Goal: Transaction & Acquisition: Download file/media

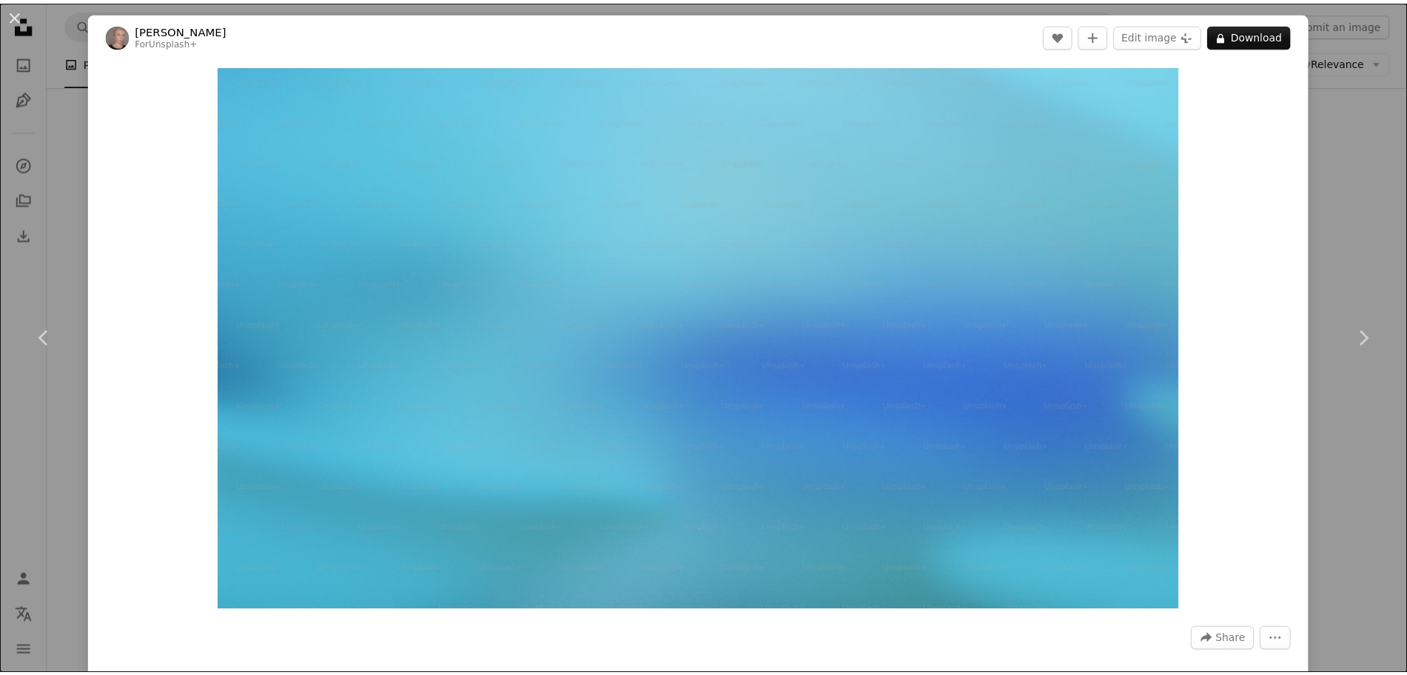
scroll to position [9994, 0]
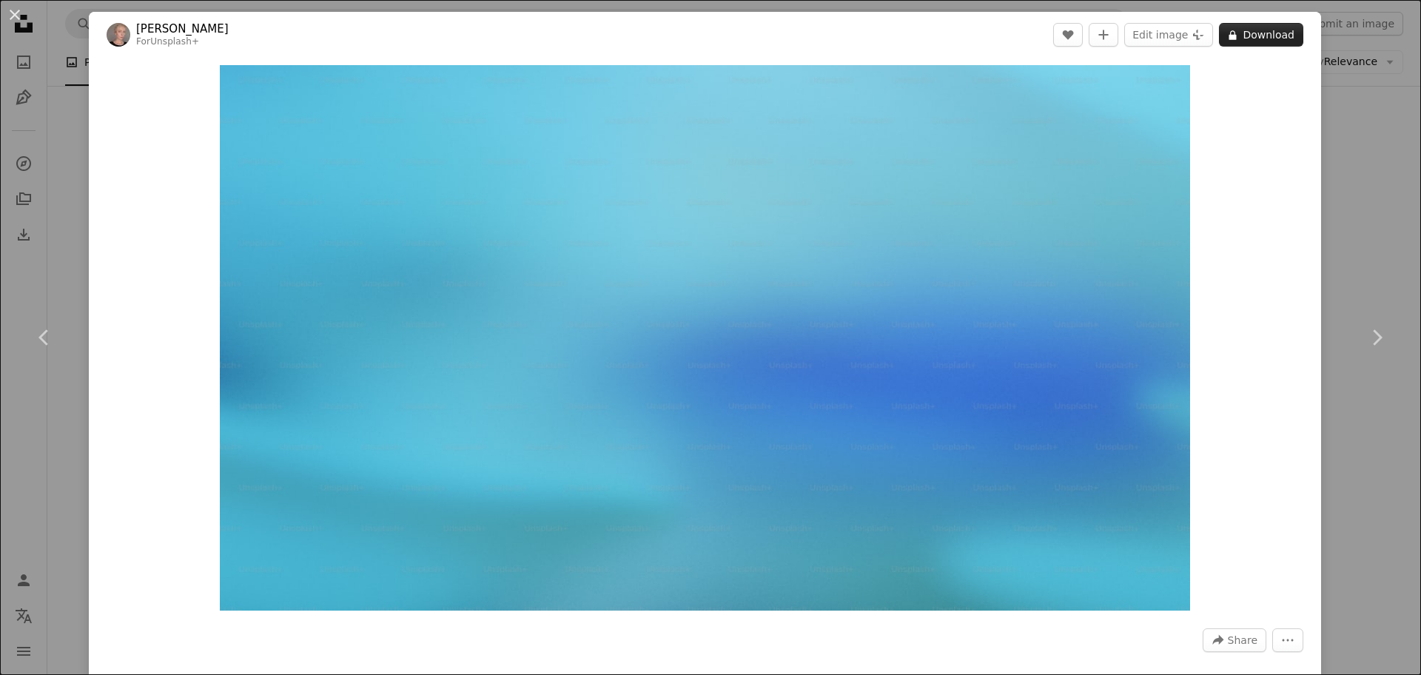
click at [1265, 36] on button "A lock Download" at bounding box center [1261, 35] width 84 height 24
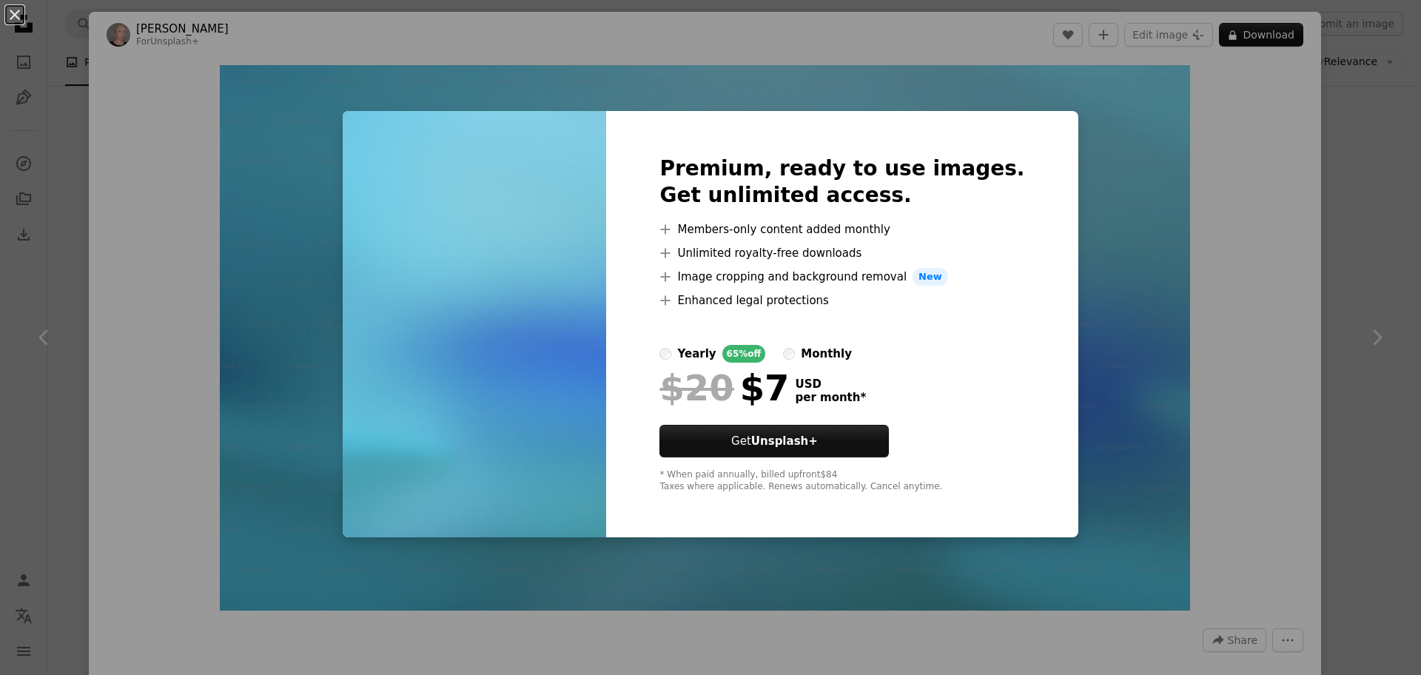
click at [1114, 292] on div "An X shape Premium, ready to use images. Get unlimited access. A plus sign Memb…" at bounding box center [710, 337] width 1421 height 675
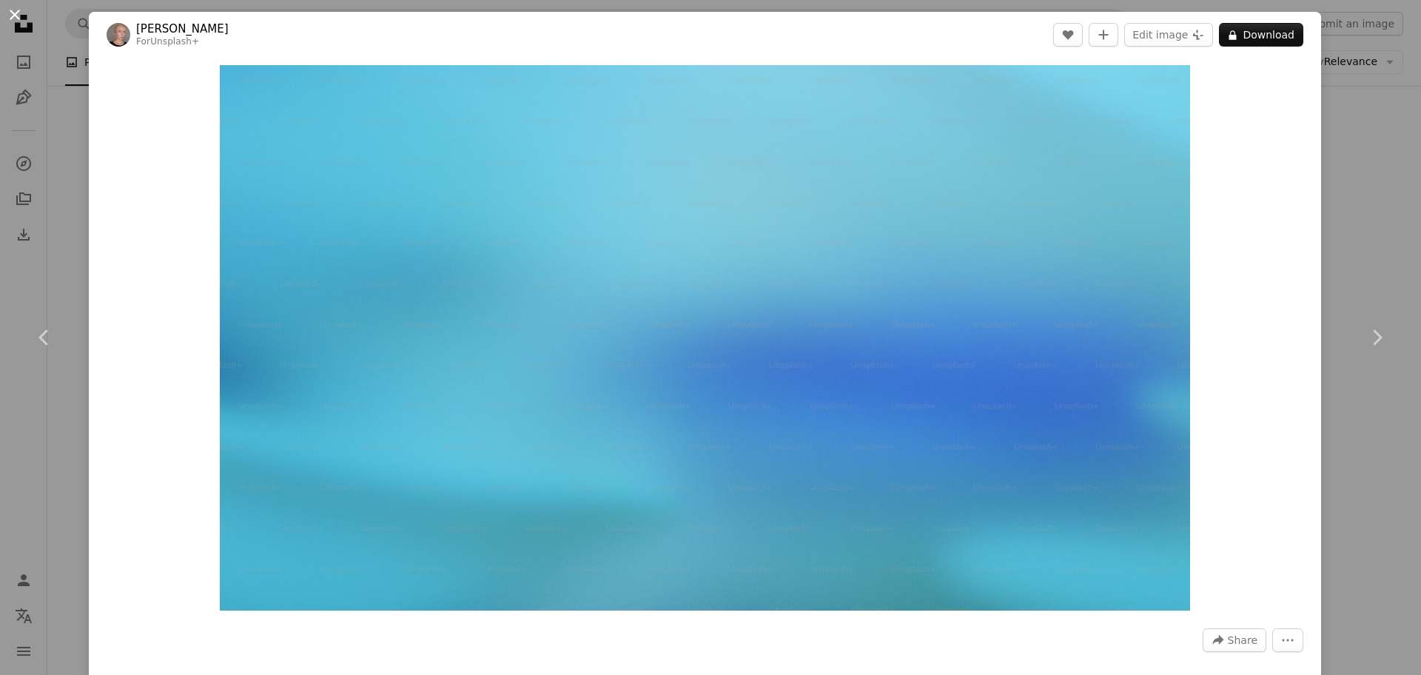
click at [11, 9] on button "An X shape" at bounding box center [15, 15] width 18 height 18
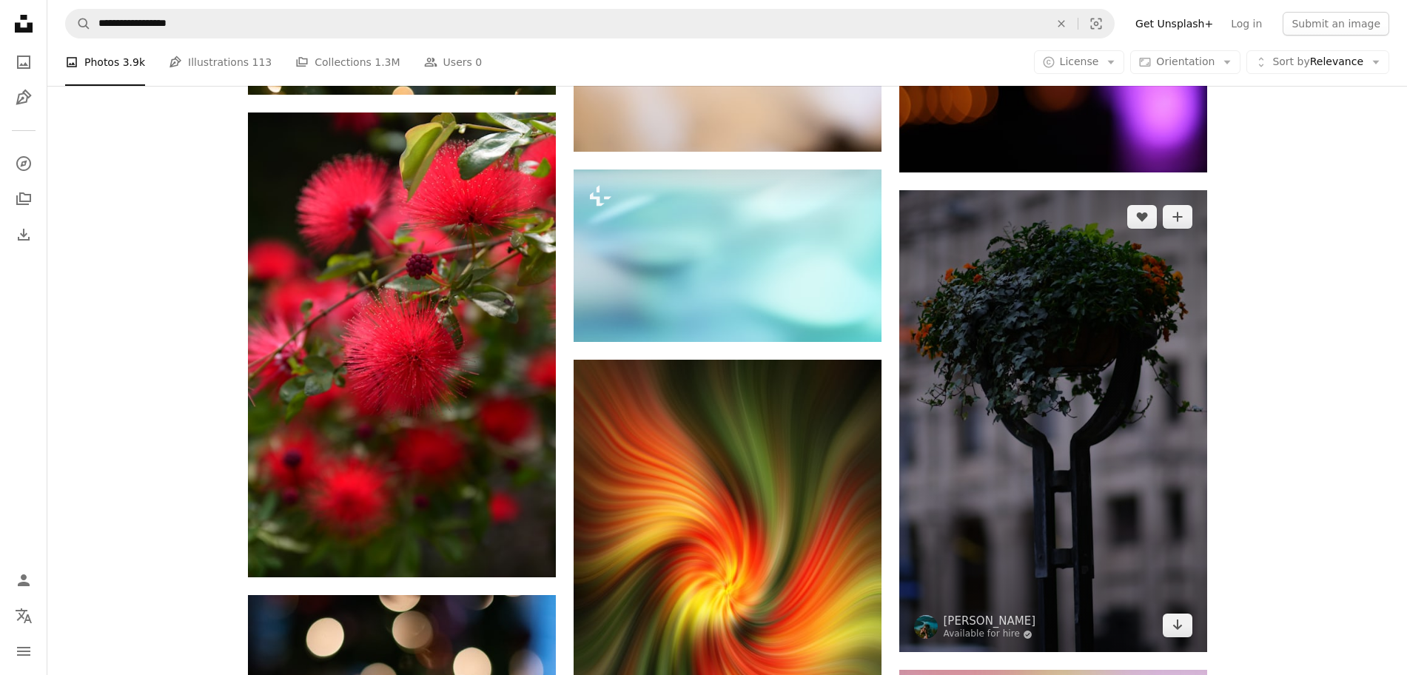
scroll to position [9346, 0]
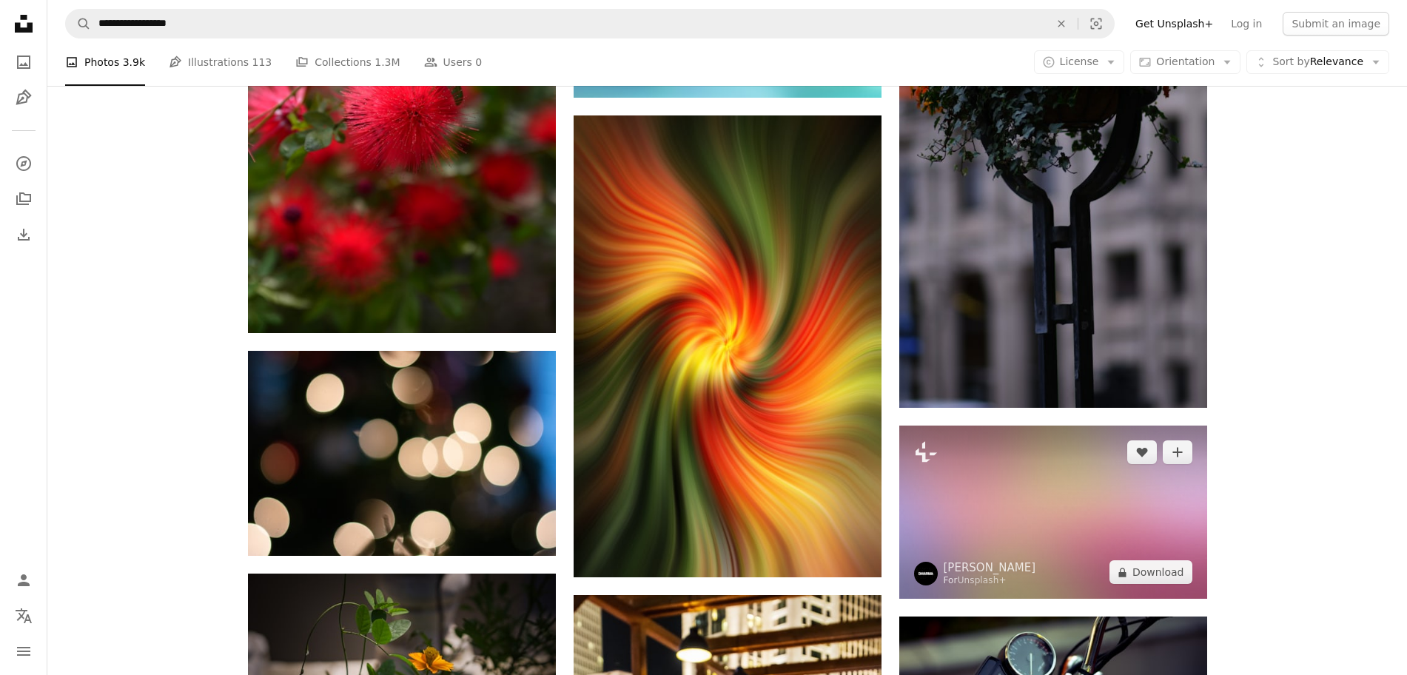
click at [1055, 493] on img at bounding box center [1053, 512] width 308 height 173
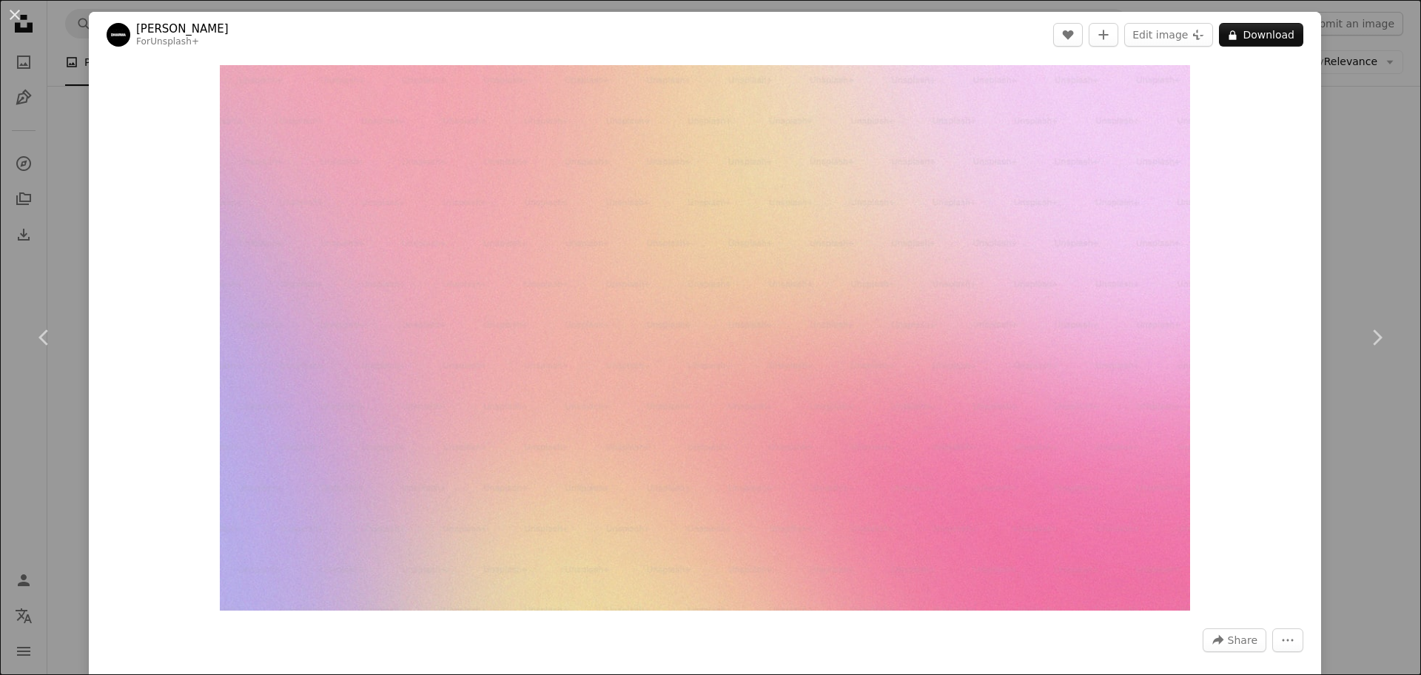
click at [9, 18] on button "An X shape" at bounding box center [15, 15] width 18 height 18
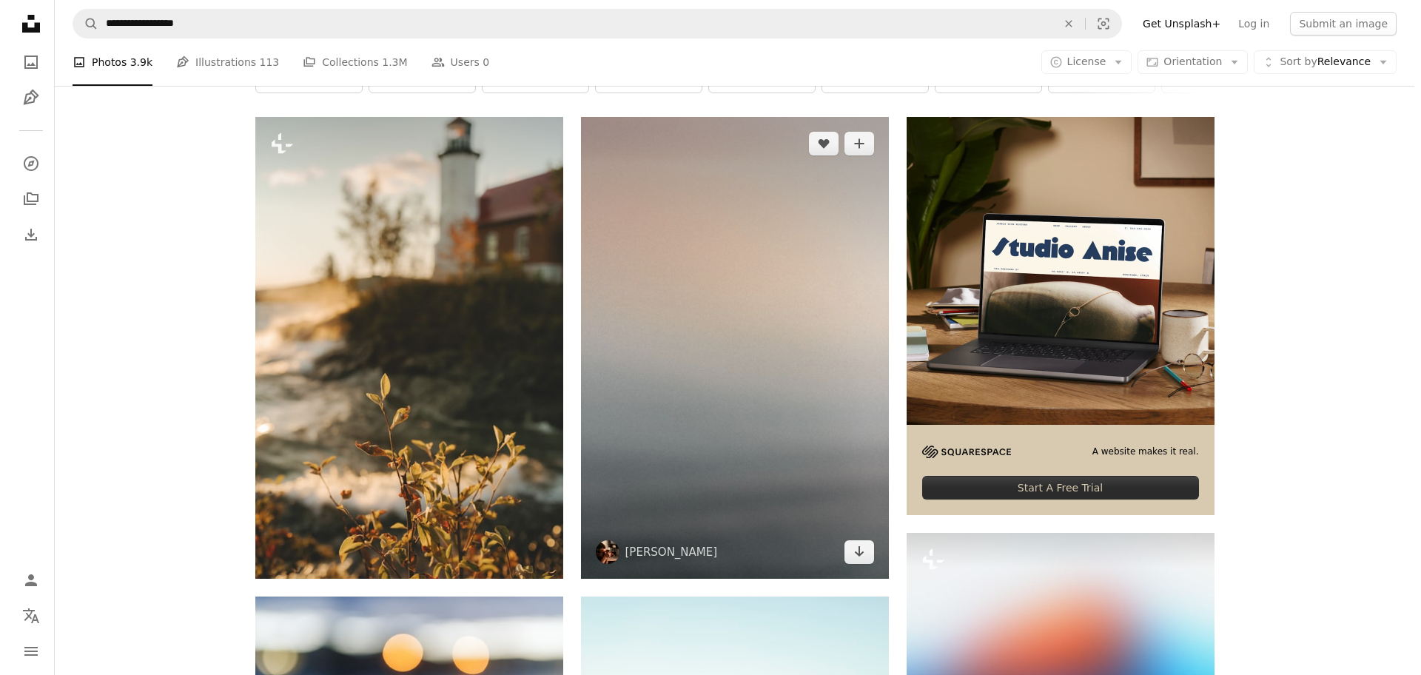
scroll to position [278, 0]
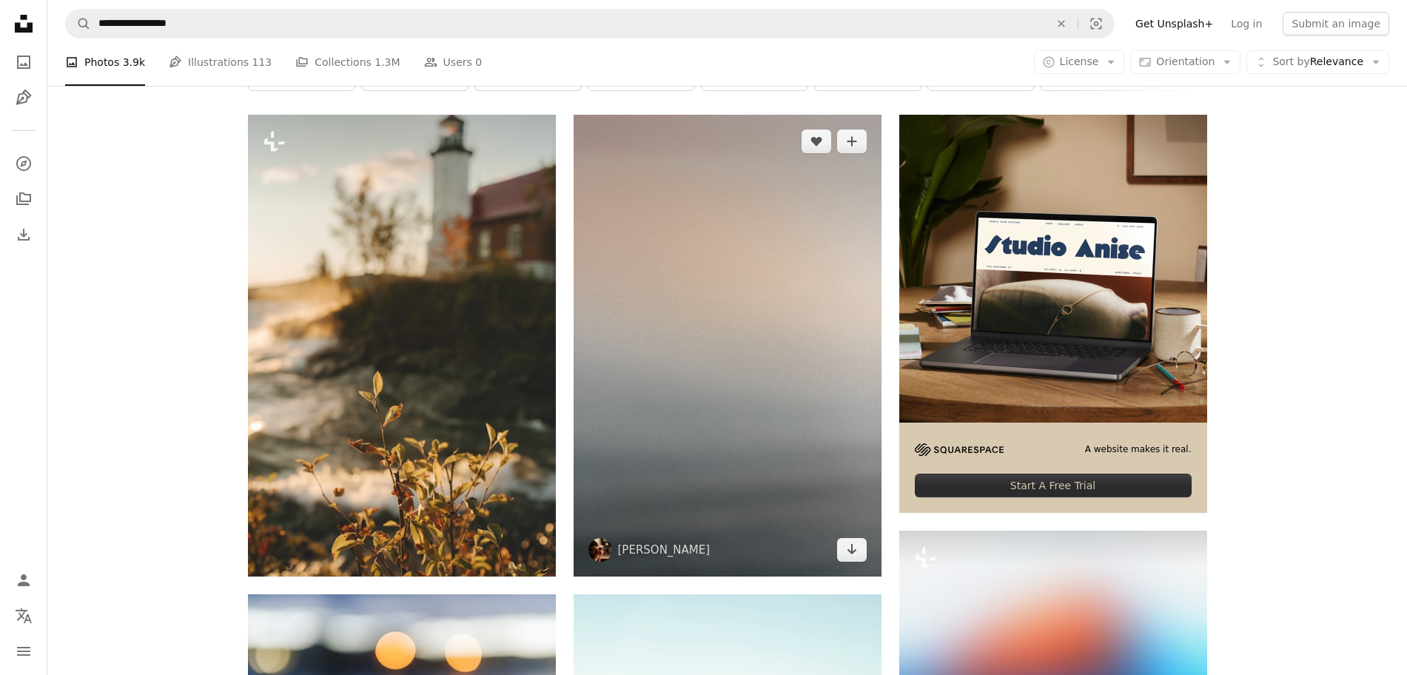
click at [771, 371] on img at bounding box center [728, 346] width 308 height 462
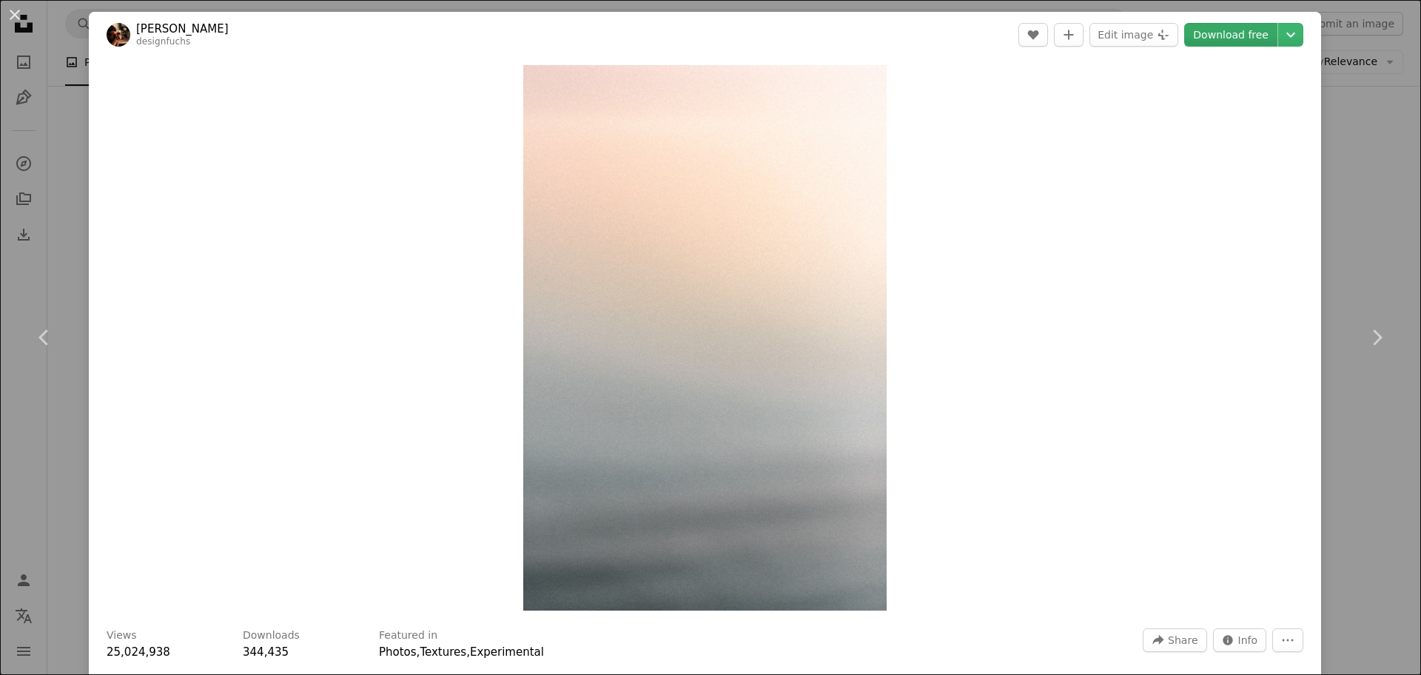
click at [1219, 30] on link "Download free" at bounding box center [1230, 35] width 93 height 24
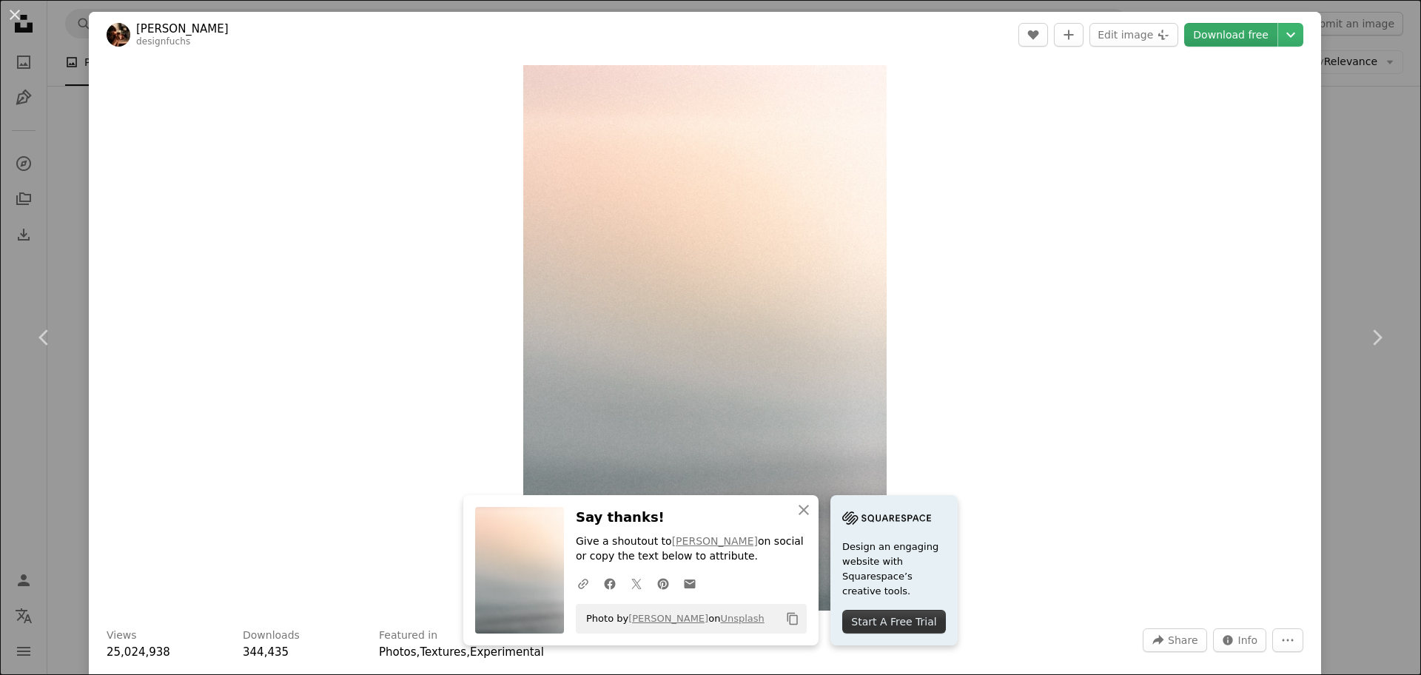
click at [1206, 25] on link "Download free" at bounding box center [1230, 35] width 93 height 24
click at [1196, 33] on link "Download free" at bounding box center [1230, 35] width 93 height 24
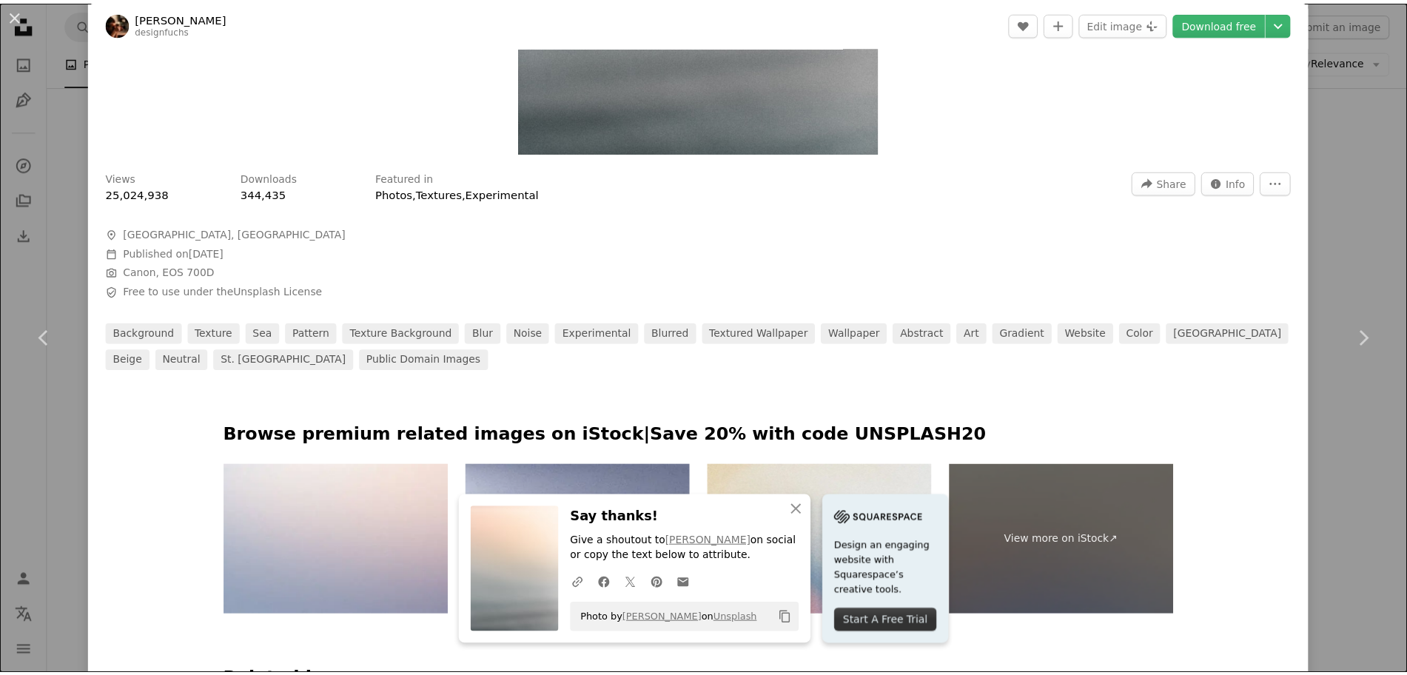
scroll to position [463, 0]
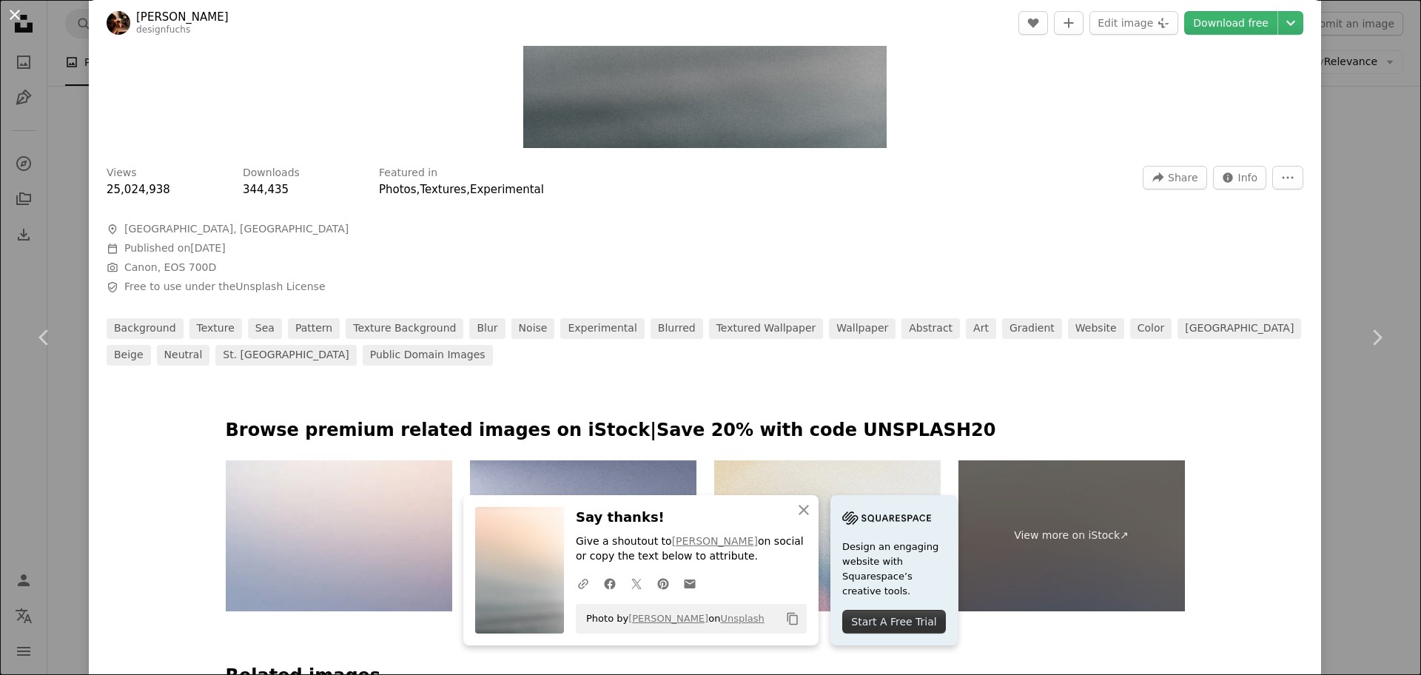
click at [16, 11] on button "An X shape" at bounding box center [15, 15] width 18 height 18
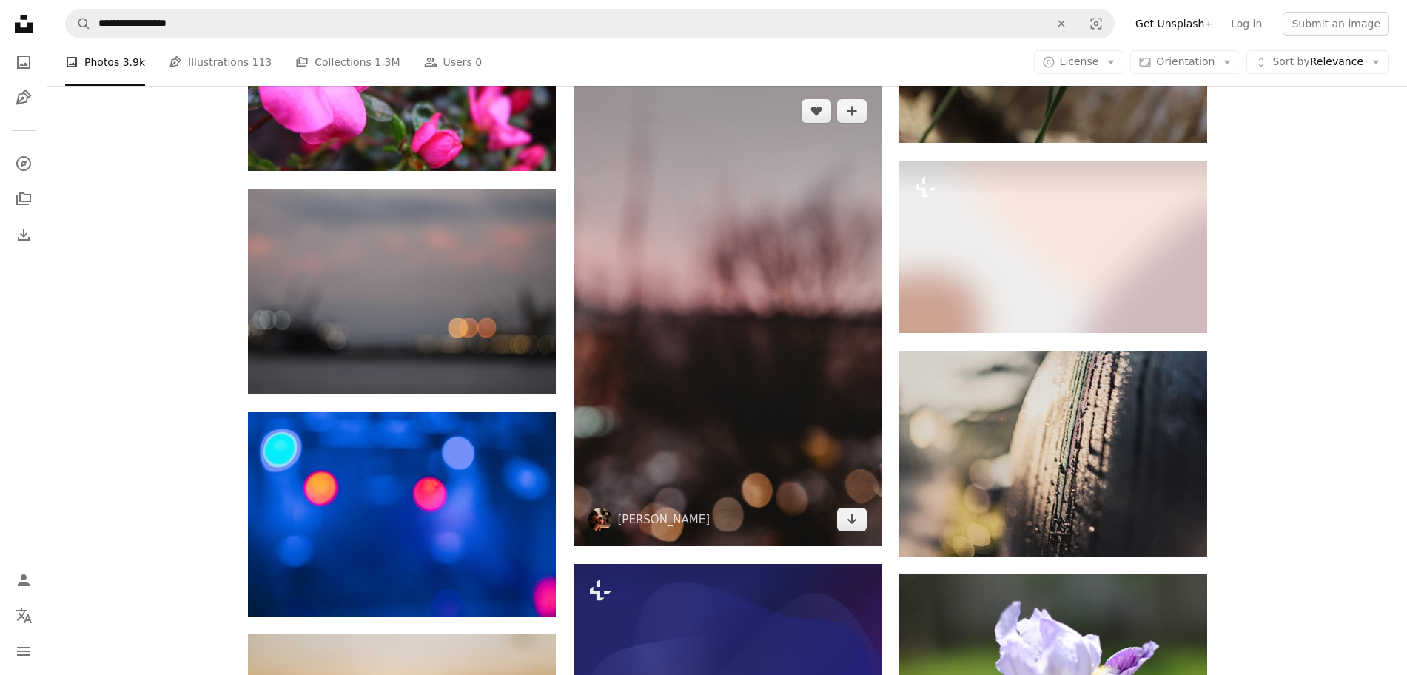
scroll to position [18692, 0]
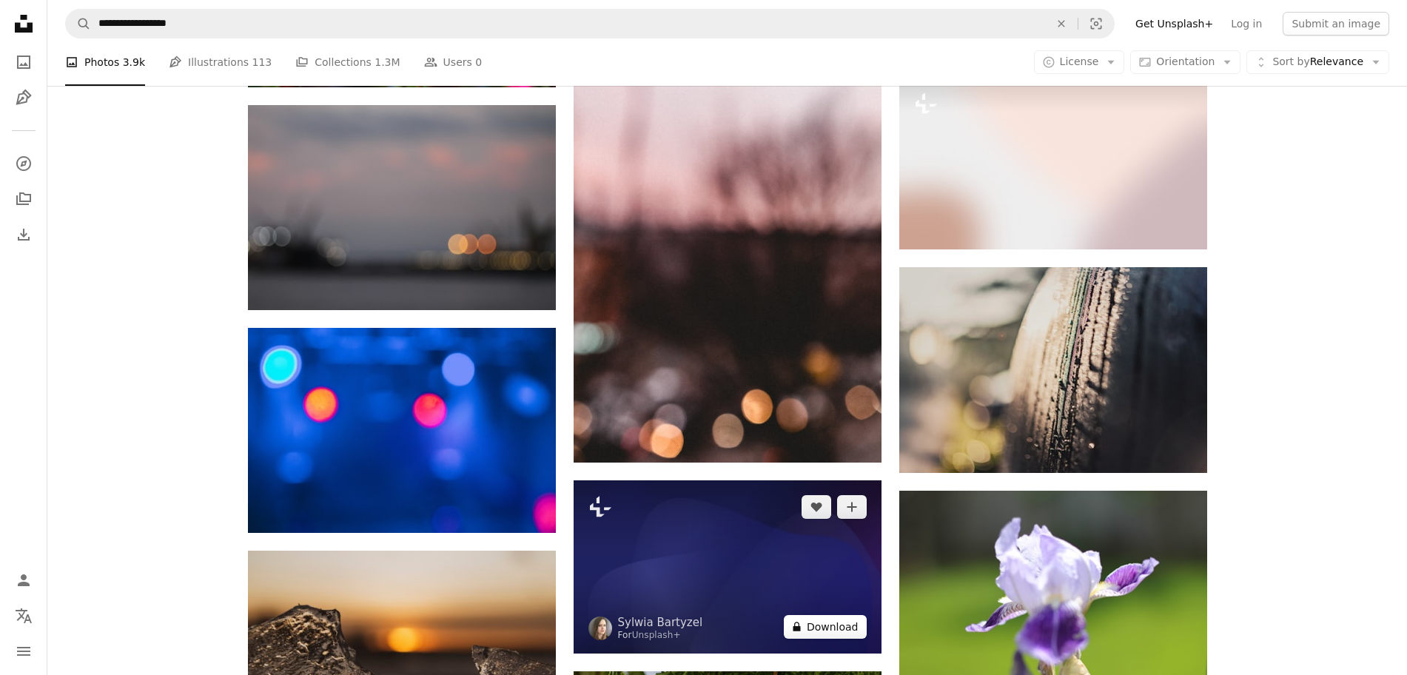
click at [842, 633] on button "A lock Download" at bounding box center [825, 627] width 83 height 24
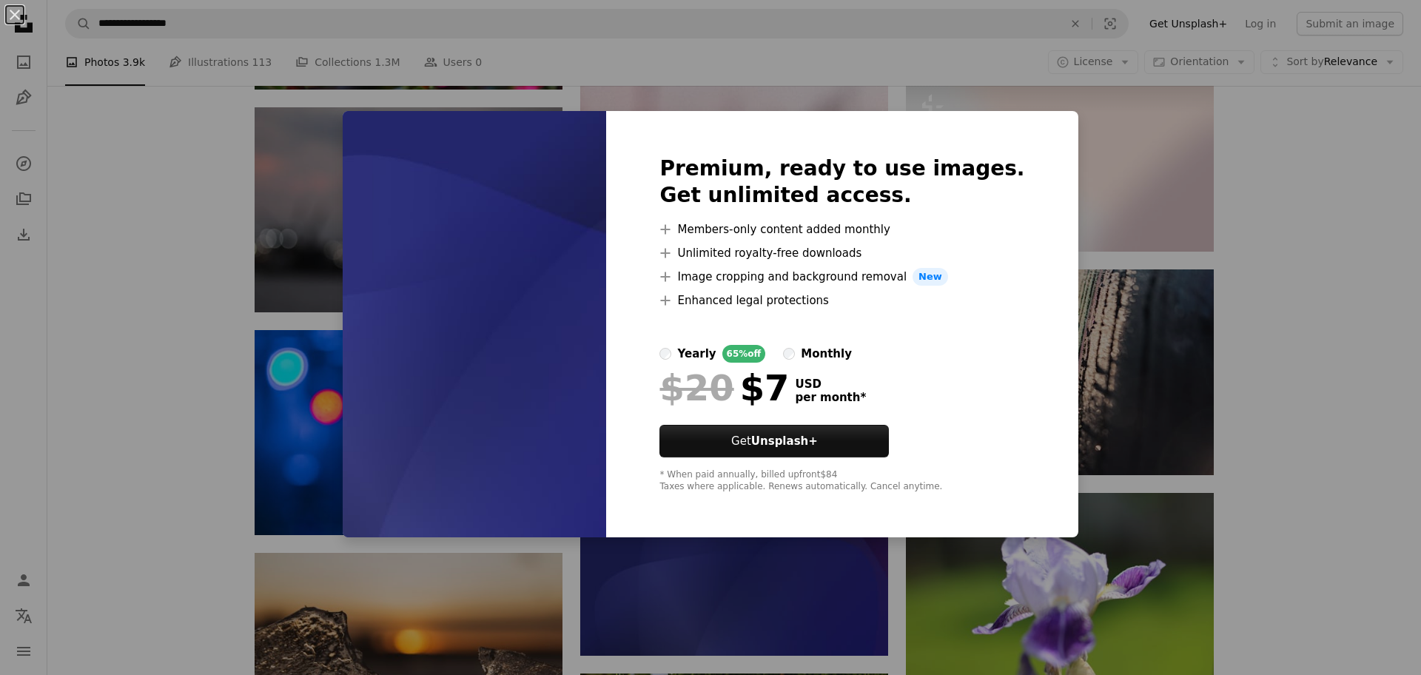
click at [1406, 358] on div "An X shape Premium, ready to use images. Get unlimited access. A plus sign Memb…" at bounding box center [710, 337] width 1421 height 675
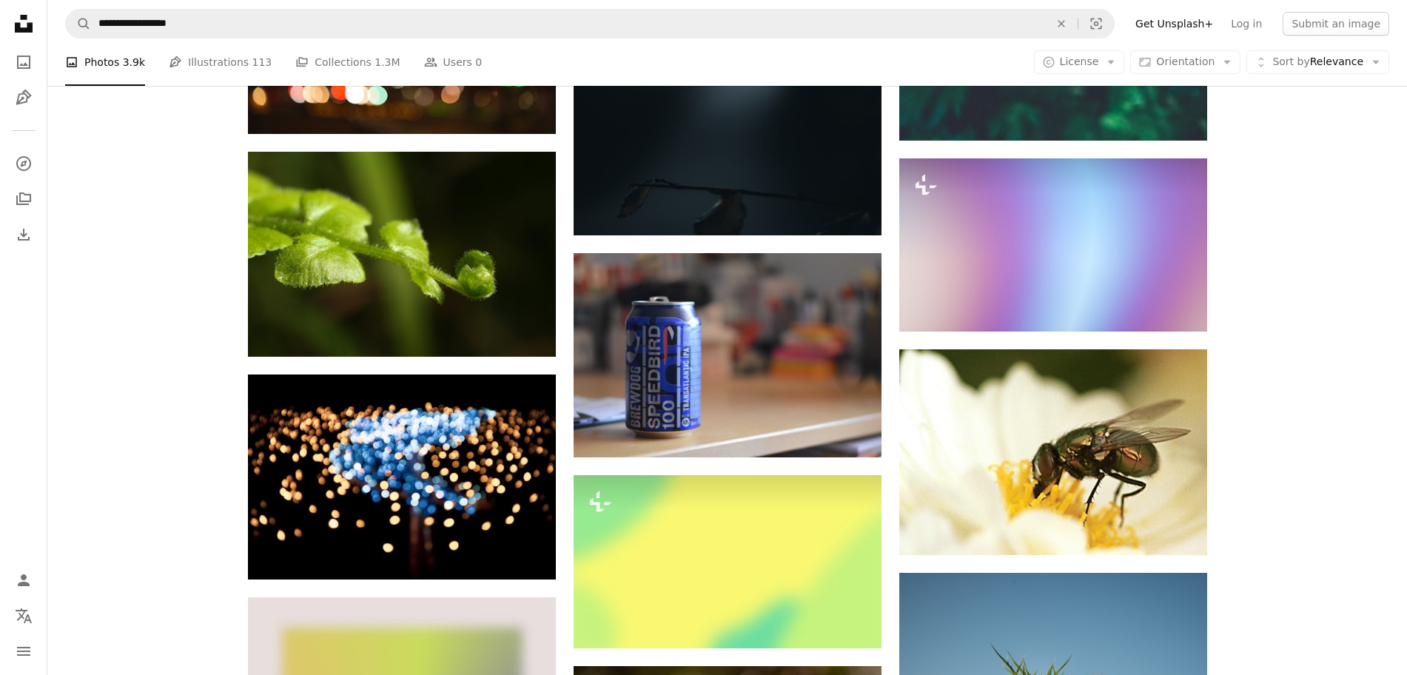
scroll to position [24706, 0]
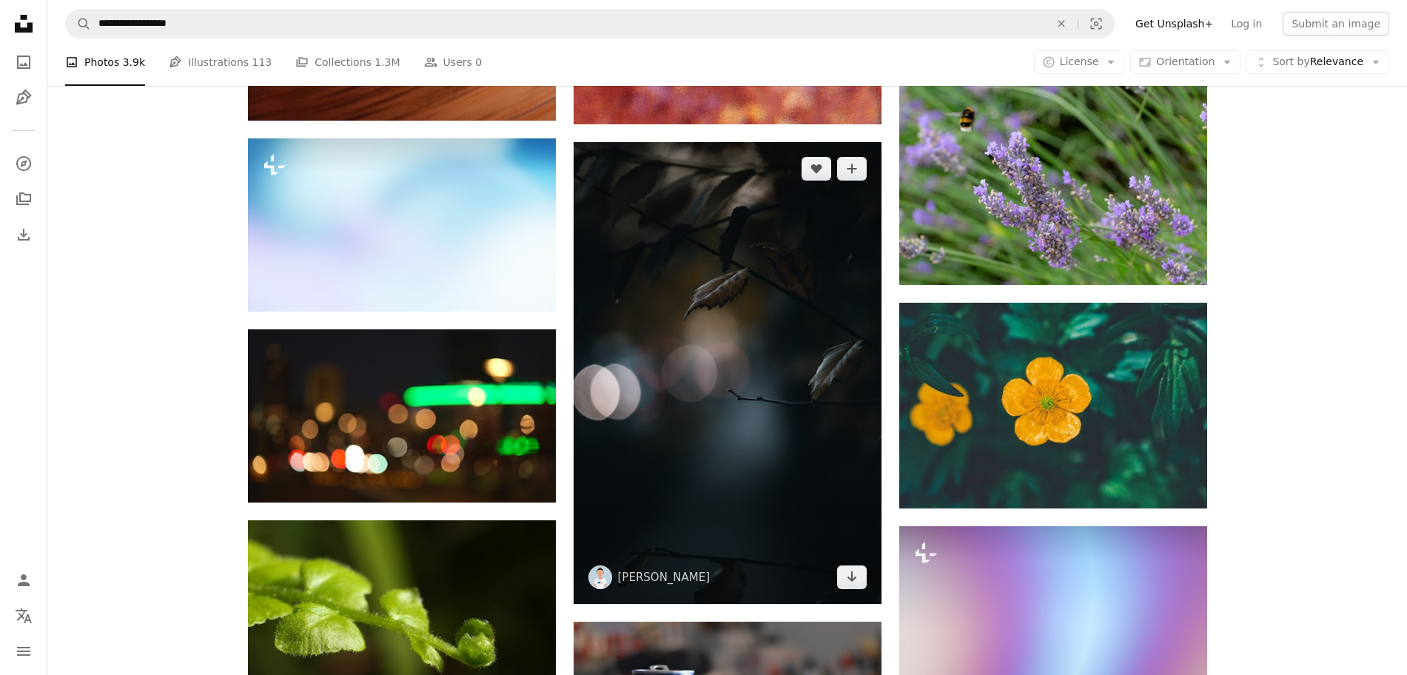
click at [687, 513] on img at bounding box center [728, 373] width 308 height 462
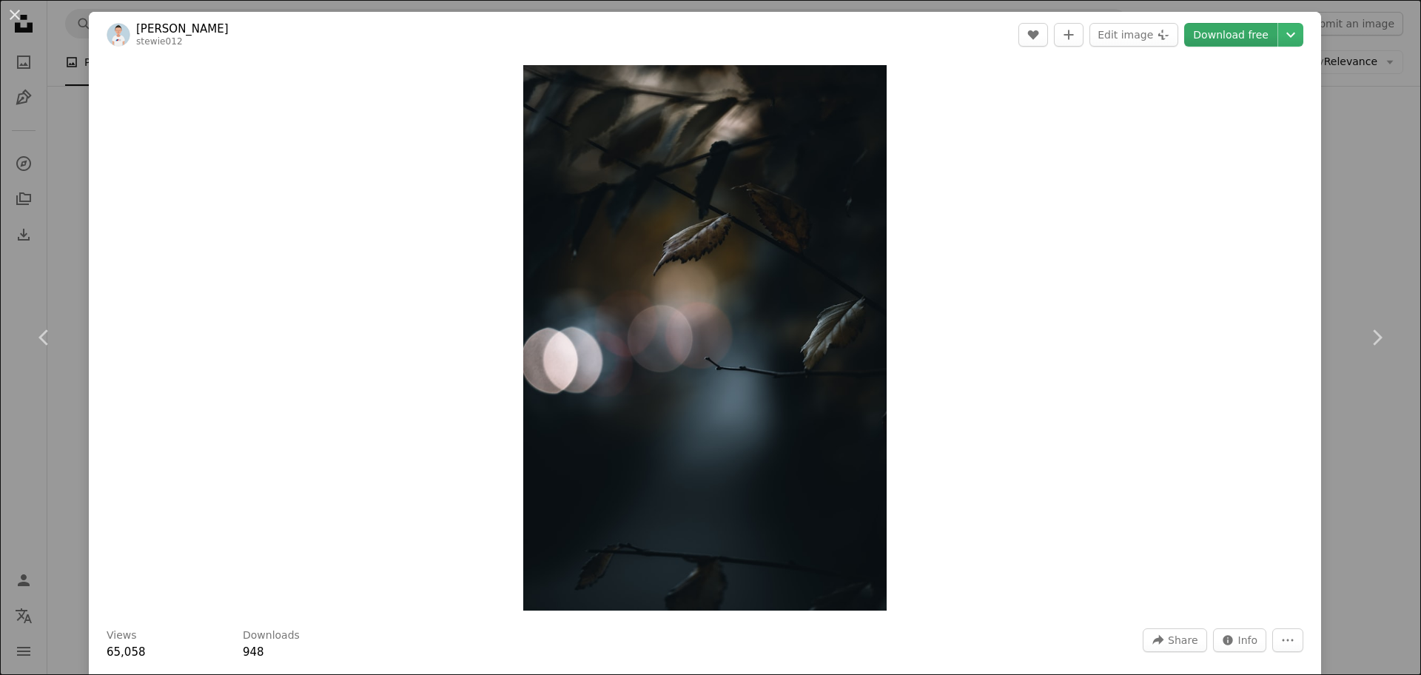
click at [1217, 30] on link "Download free" at bounding box center [1230, 35] width 93 height 24
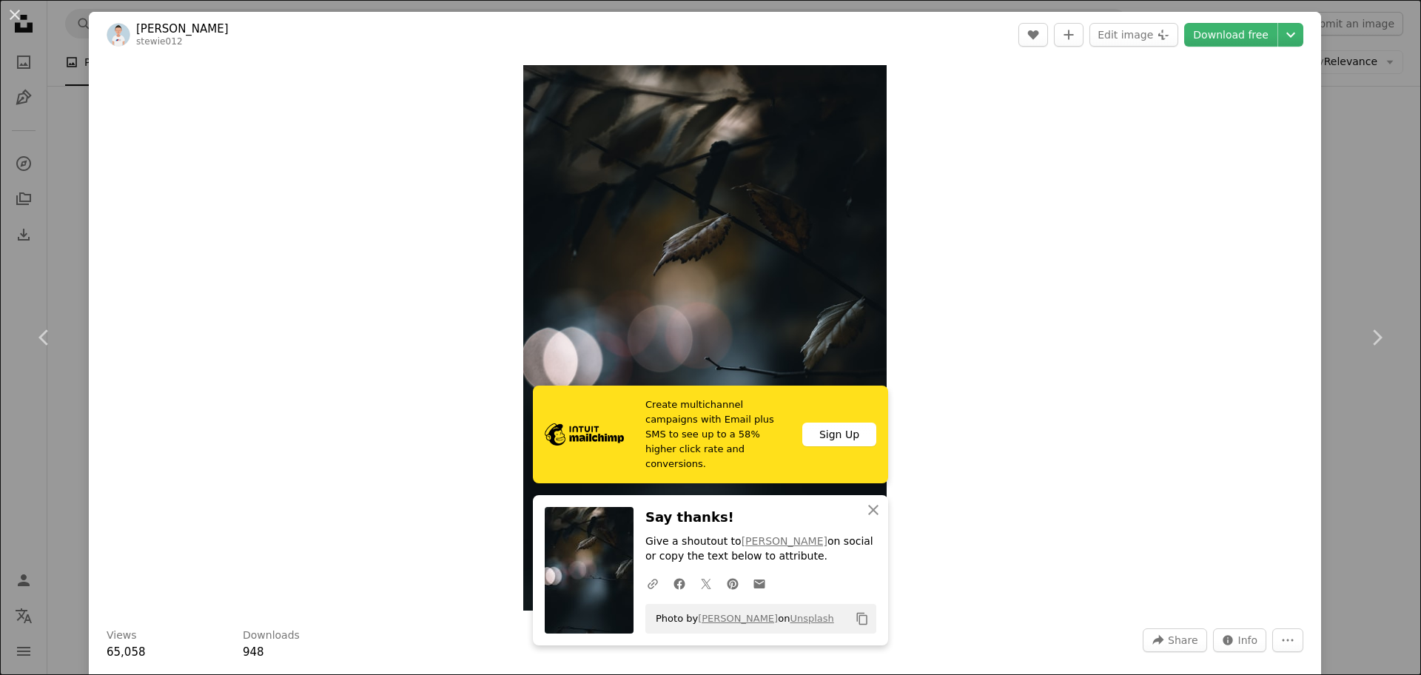
click at [1371, 134] on div "An X shape Chevron left Chevron right [PERSON_NAME] stewie012 A heart A plus si…" at bounding box center [710, 337] width 1421 height 675
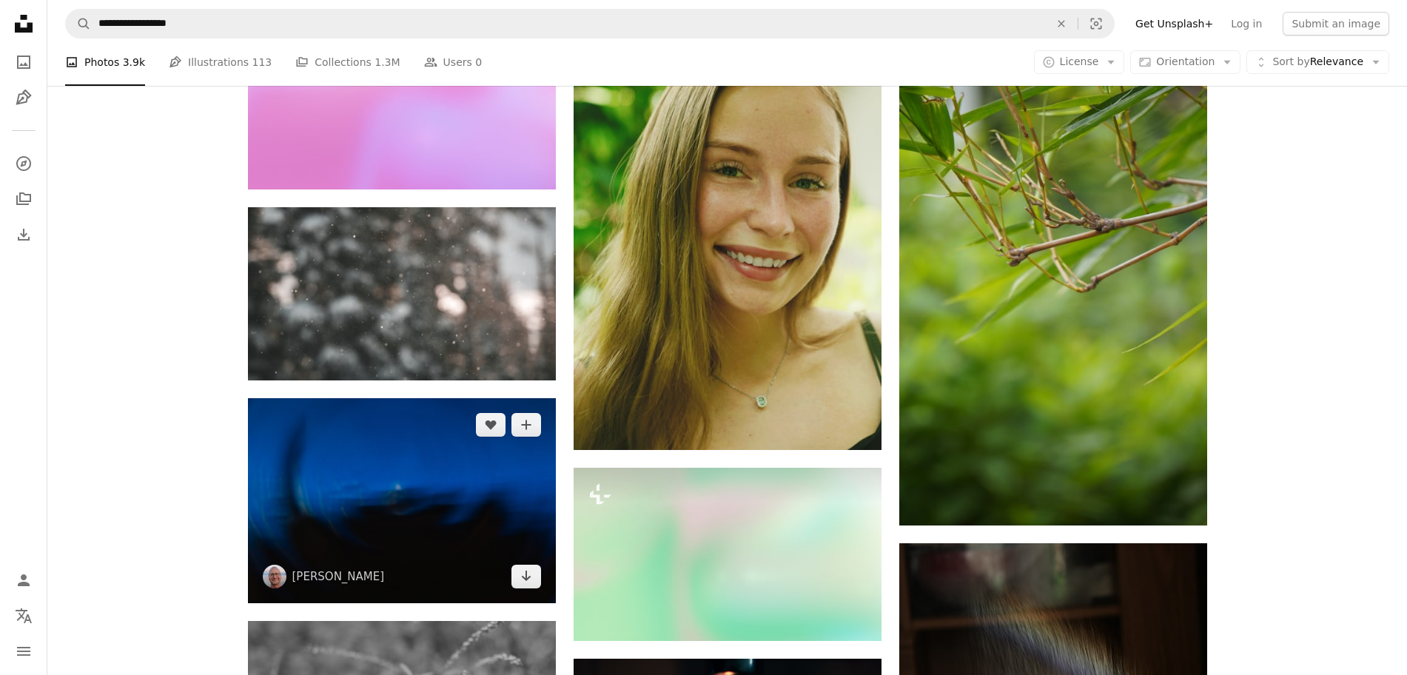
scroll to position [32849, 0]
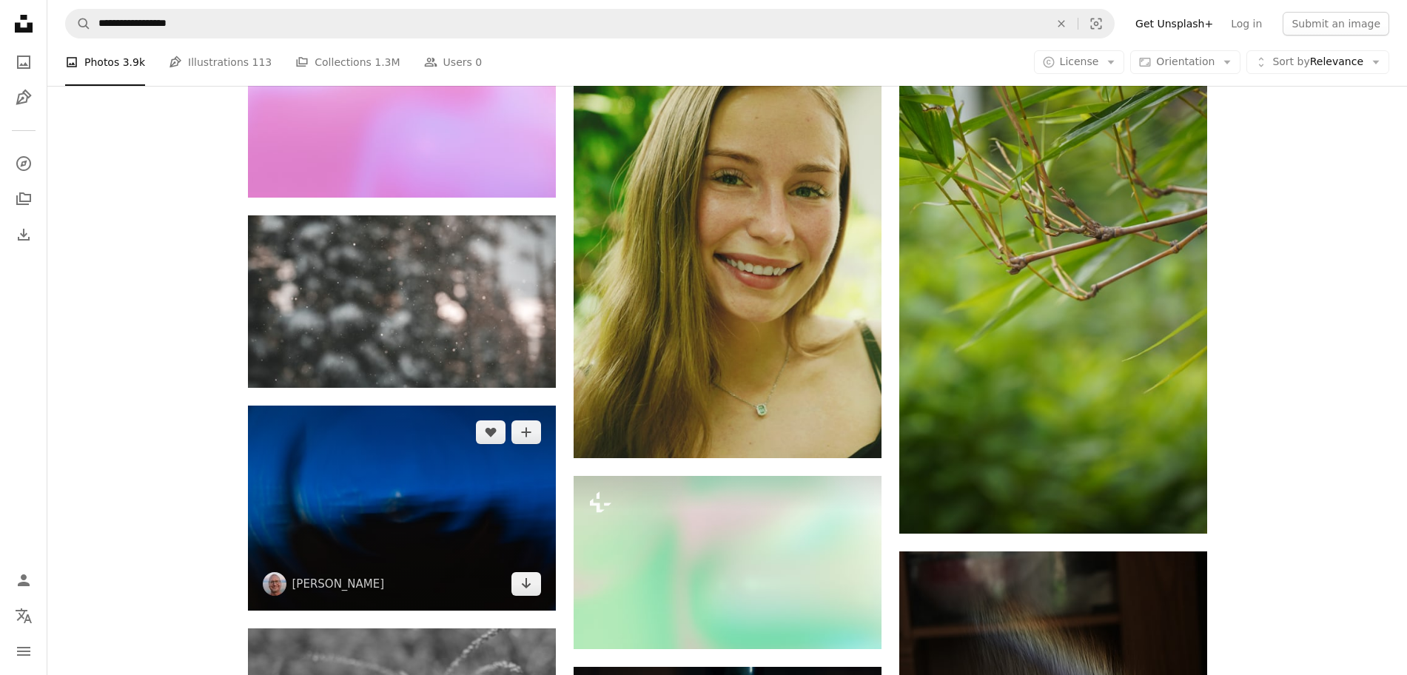
click at [494, 406] on img at bounding box center [402, 508] width 308 height 205
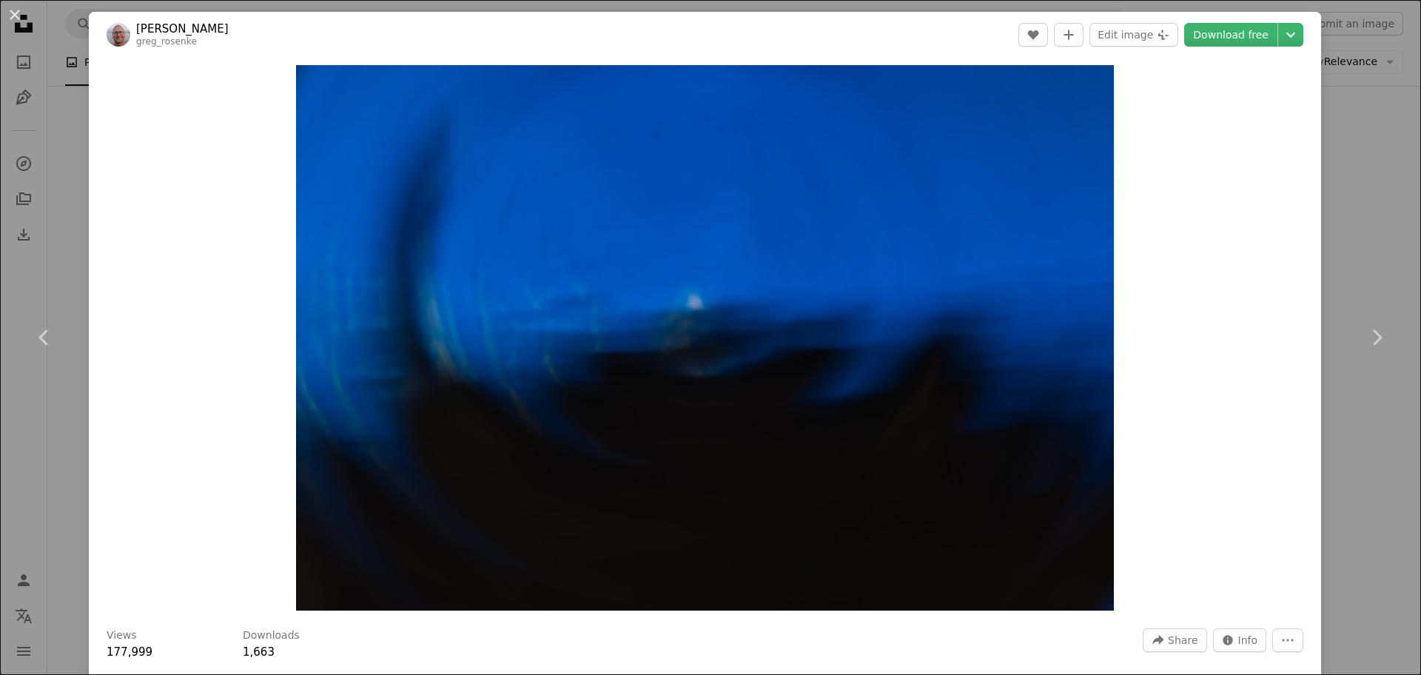
click at [1347, 124] on div "An X shape Chevron left Chevron right [PERSON_NAME] greg_rosenke A heart A plus…" at bounding box center [710, 337] width 1421 height 675
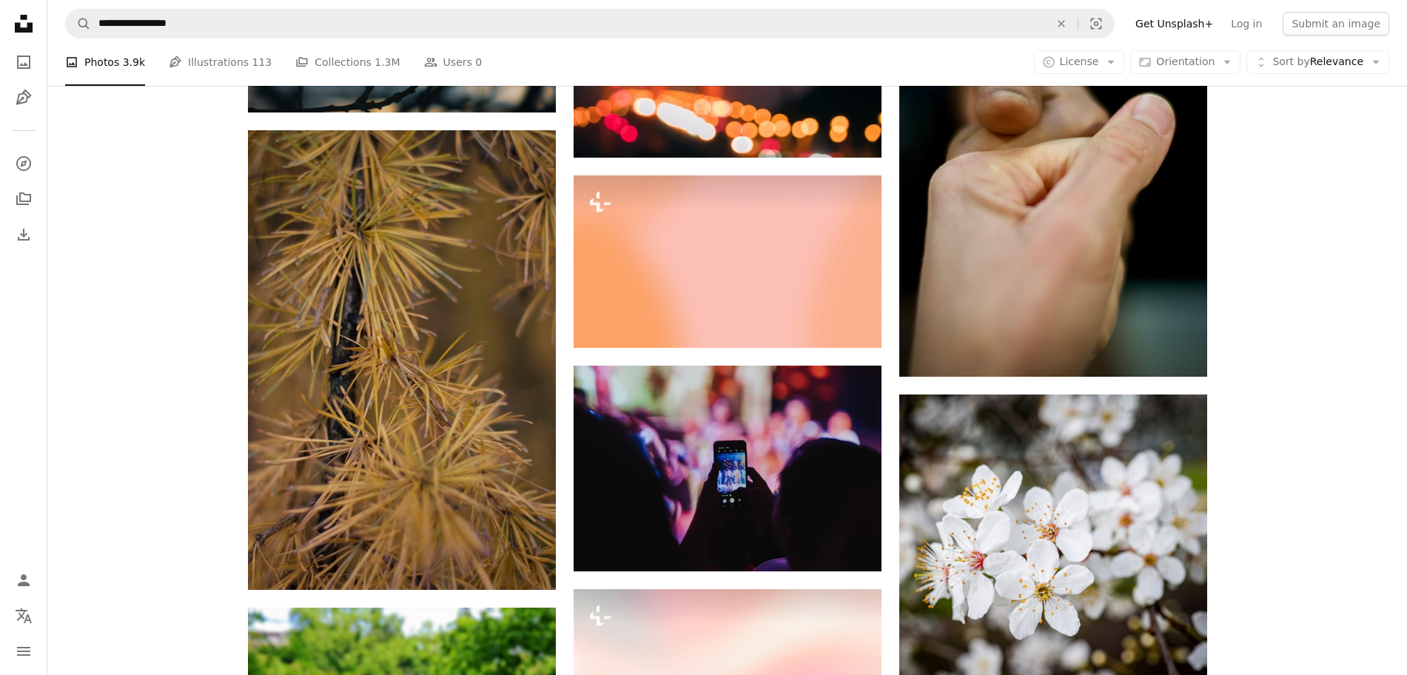
scroll to position [47611, 0]
